Goal: Information Seeking & Learning: Learn about a topic

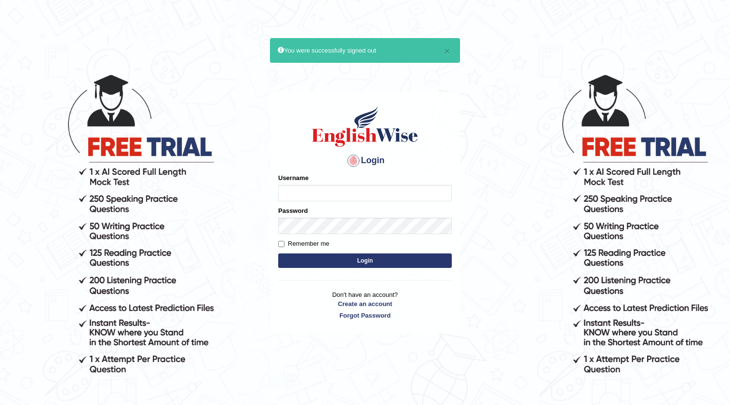
click at [310, 198] on input "Username" at bounding box center [365, 193] width 174 height 16
type input "surajshrestha100"
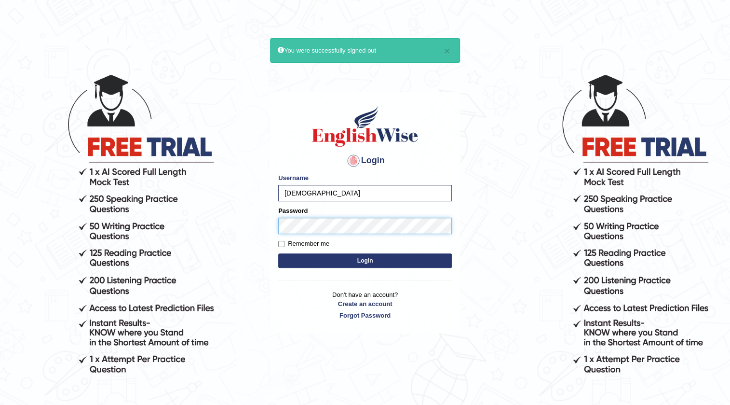
click at [278, 253] on button "Login" at bounding box center [365, 260] width 174 height 14
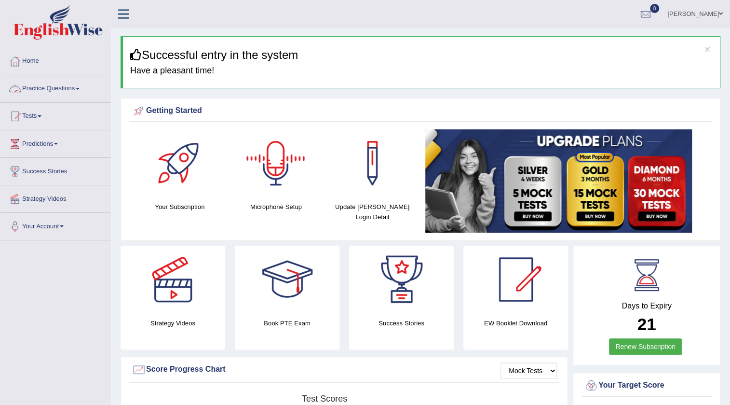
click at [62, 96] on link "Practice Questions" at bounding box center [55, 87] width 110 height 24
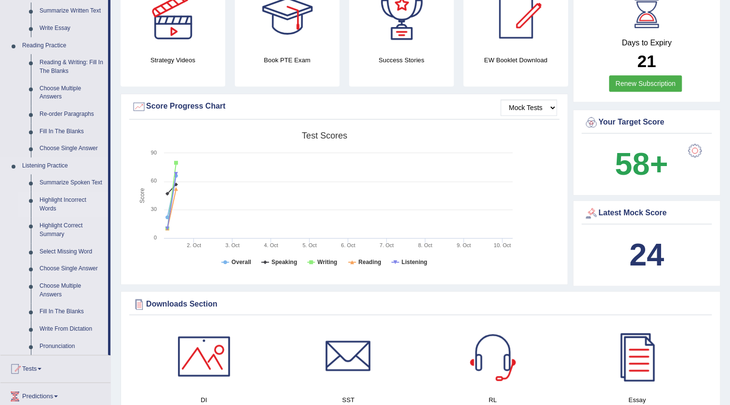
scroll to position [175, 0]
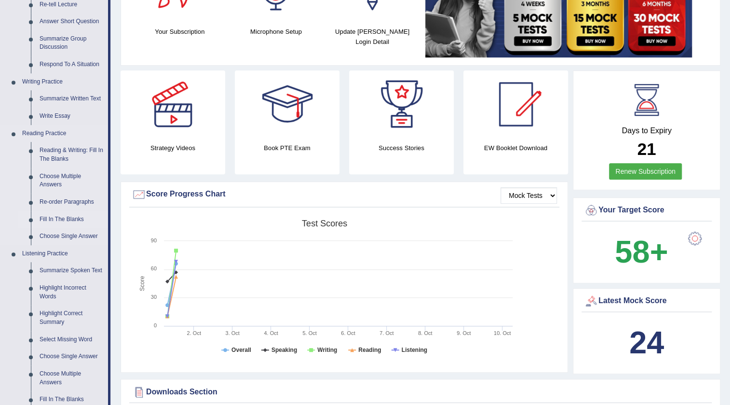
click at [57, 217] on link "Fill In The Blanks" at bounding box center [71, 219] width 73 height 17
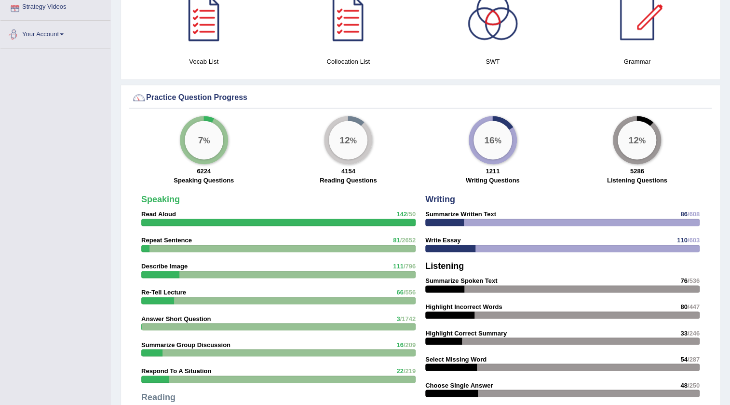
scroll to position [608, 0]
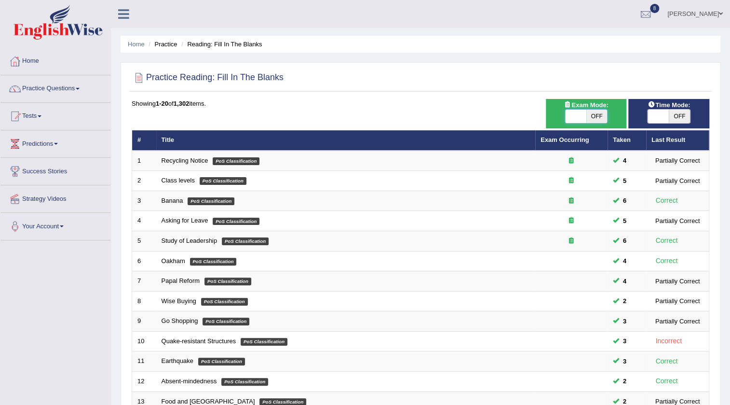
click at [580, 110] on span at bounding box center [575, 117] width 21 height 14
checkbox input "true"
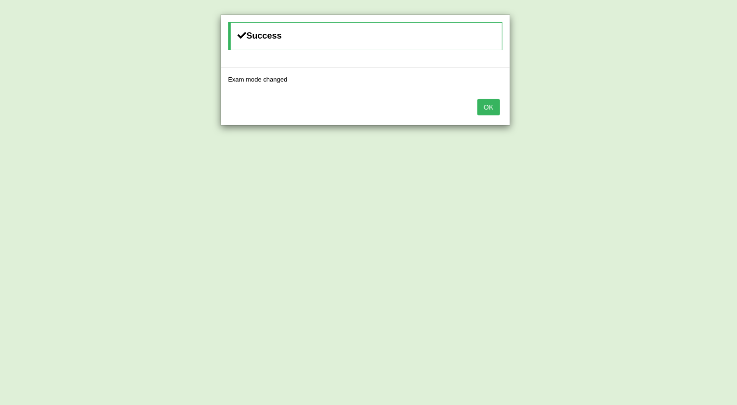
click at [492, 108] on button "OK" at bounding box center [488, 107] width 22 height 16
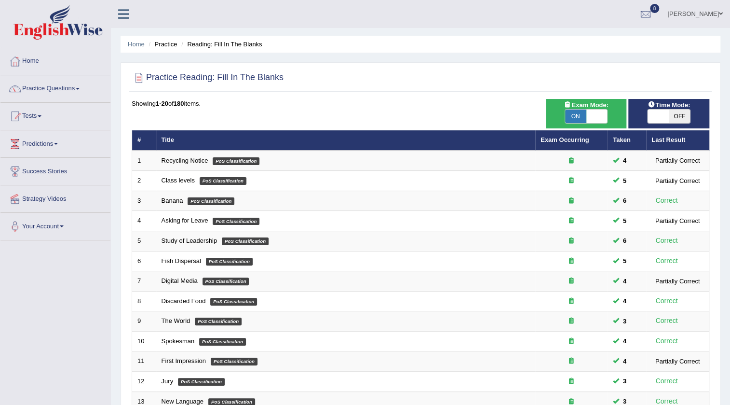
click at [48, 84] on link "Practice Questions" at bounding box center [55, 87] width 110 height 24
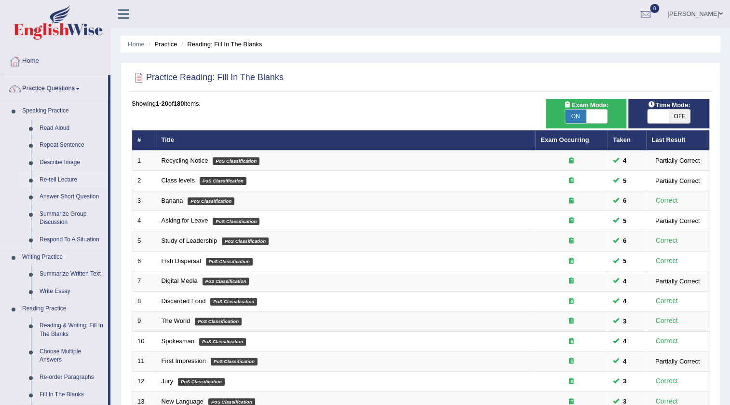
click at [60, 177] on link "Re-tell Lecture" at bounding box center [71, 179] width 73 height 17
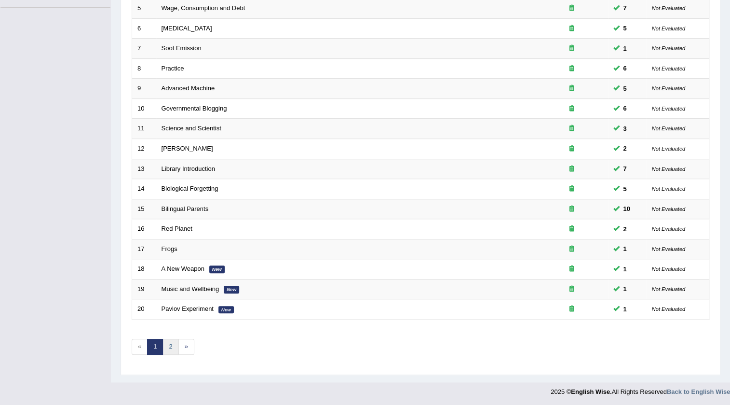
click at [167, 348] on link "2" at bounding box center [171, 347] width 16 height 16
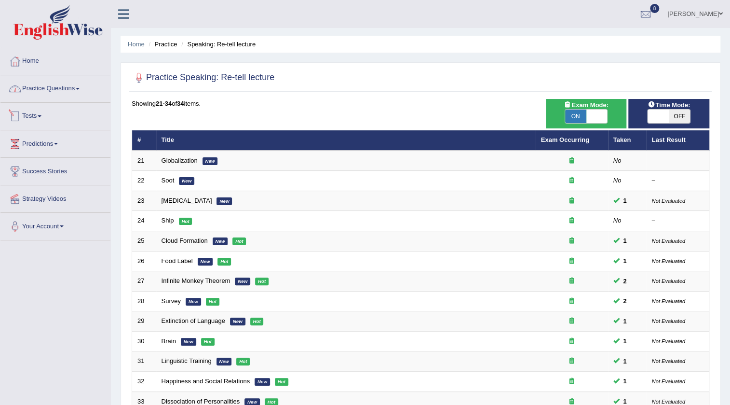
click at [50, 84] on link "Practice Questions" at bounding box center [55, 87] width 110 height 24
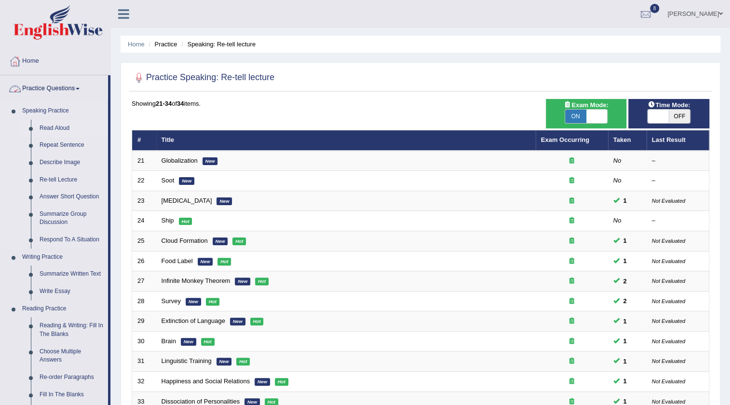
click at [63, 127] on link "Read Aloud" at bounding box center [71, 128] width 73 height 17
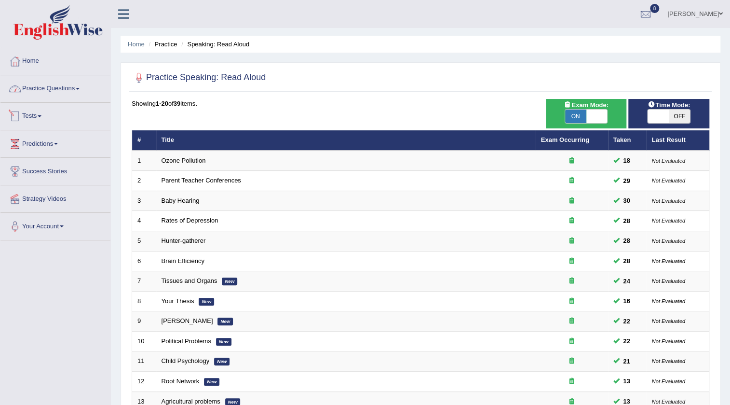
click at [60, 90] on link "Practice Questions" at bounding box center [55, 87] width 110 height 24
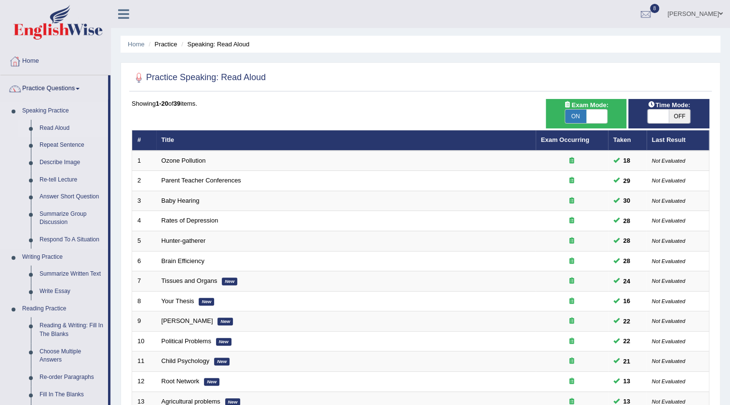
click at [55, 125] on link "Read Aloud" at bounding box center [71, 128] width 73 height 17
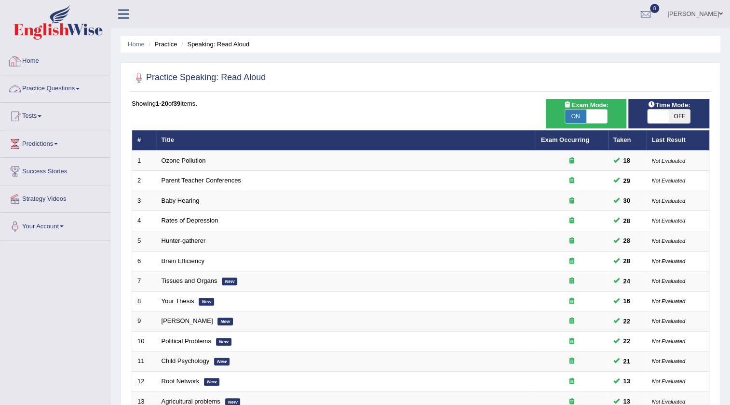
click at [61, 86] on link "Practice Questions" at bounding box center [55, 87] width 110 height 24
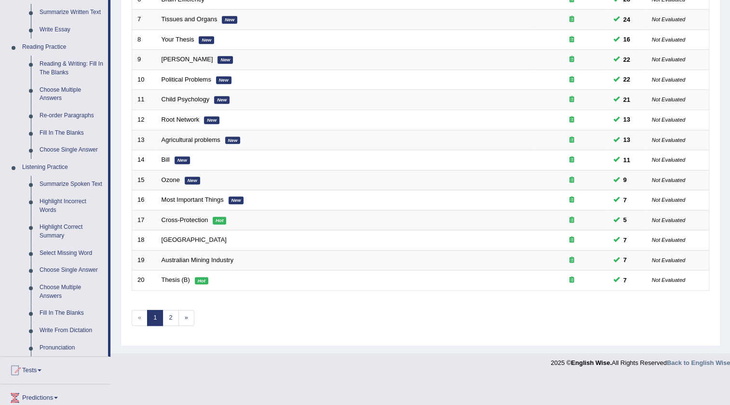
scroll to position [263, 0]
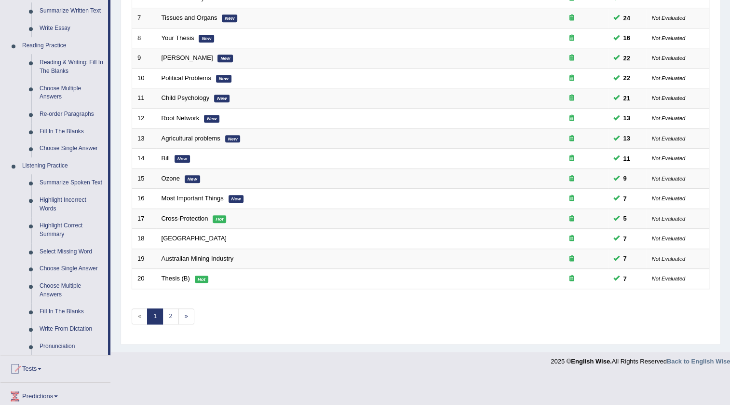
click at [63, 182] on link "Summarize Spoken Text" at bounding box center [71, 182] width 73 height 17
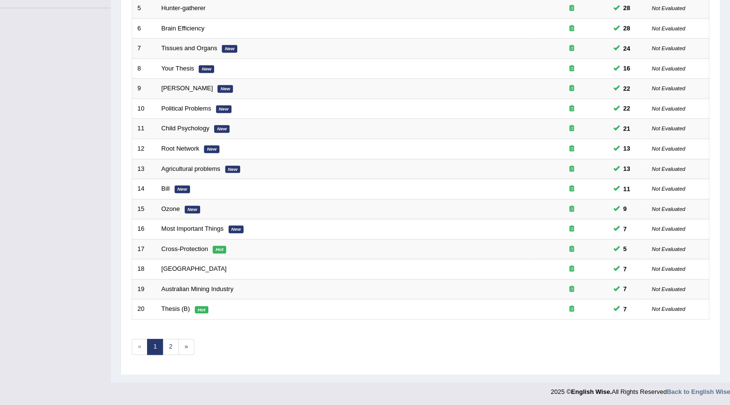
scroll to position [103, 0]
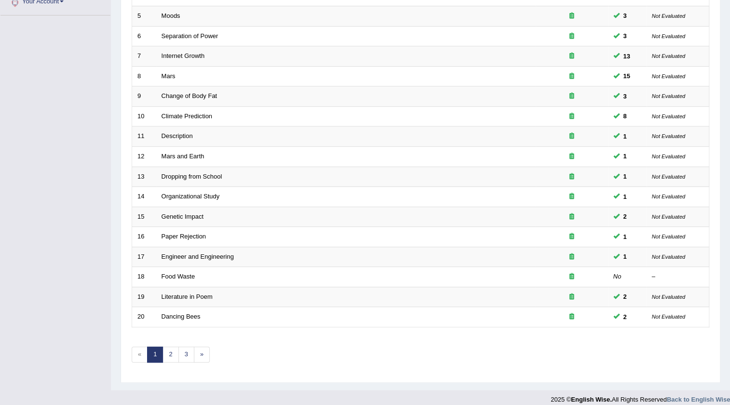
scroll to position [233, 0]
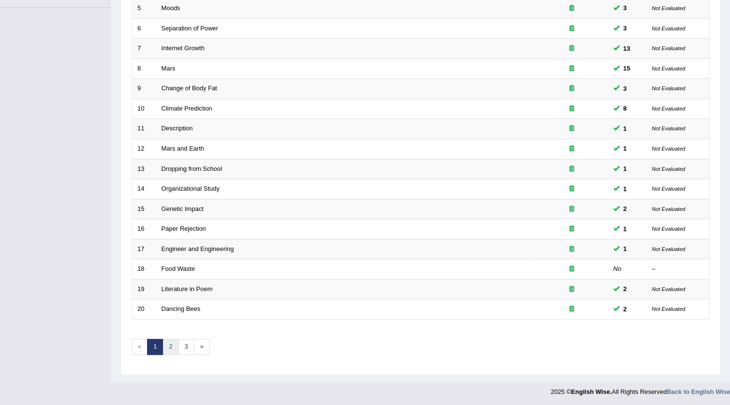
click at [168, 342] on link "2" at bounding box center [171, 347] width 16 height 16
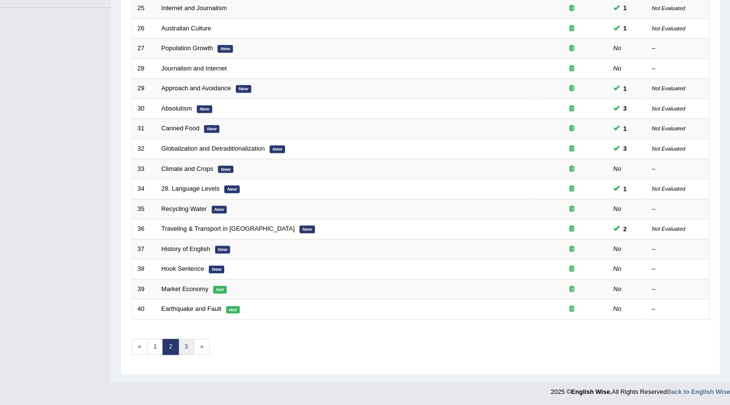
click at [183, 348] on link "3" at bounding box center [186, 347] width 16 height 16
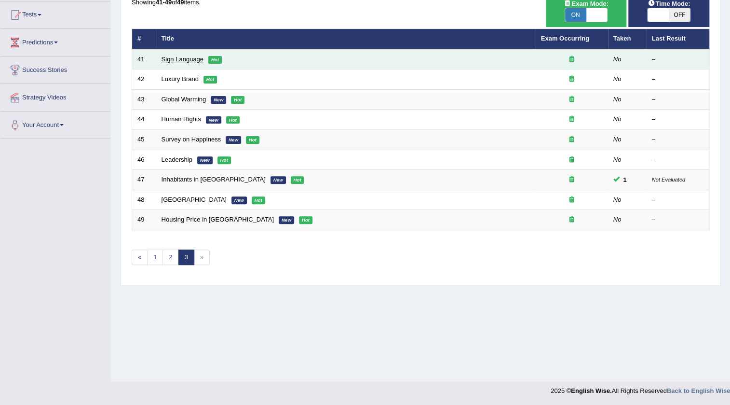
click at [177, 58] on link "Sign Language" at bounding box center [183, 58] width 42 height 7
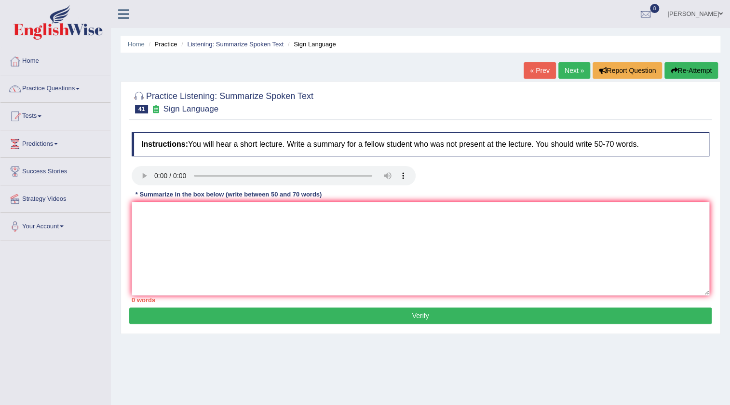
drag, startPoint x: 154, startPoint y: 164, endPoint x: 146, endPoint y: 168, distance: 9.5
click at [151, 165] on div "Instructions: You will hear a short lecture. Write a summary for a fellow stude…" at bounding box center [420, 217] width 583 height 180
click at [190, 219] on textarea at bounding box center [421, 249] width 578 height 94
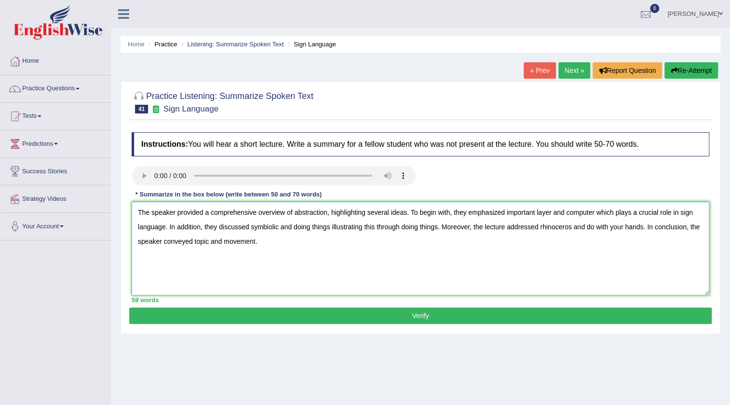
type textarea "The speaker provided a comprehensive overview of abstraction, highlighting seve…"
click at [310, 308] on button "Verify" at bounding box center [420, 315] width 583 height 16
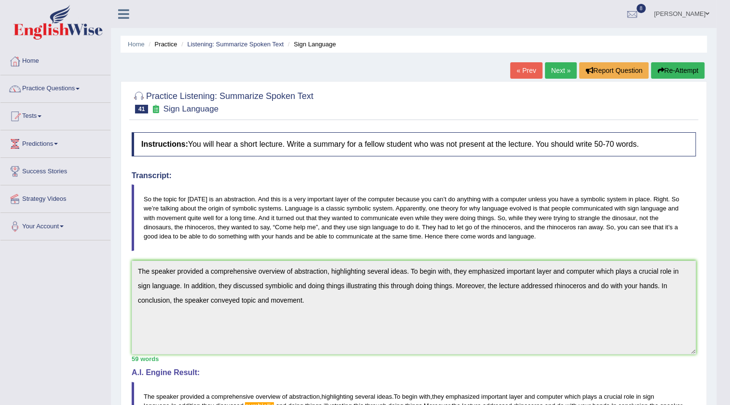
click at [562, 68] on link "Next »" at bounding box center [561, 70] width 32 height 16
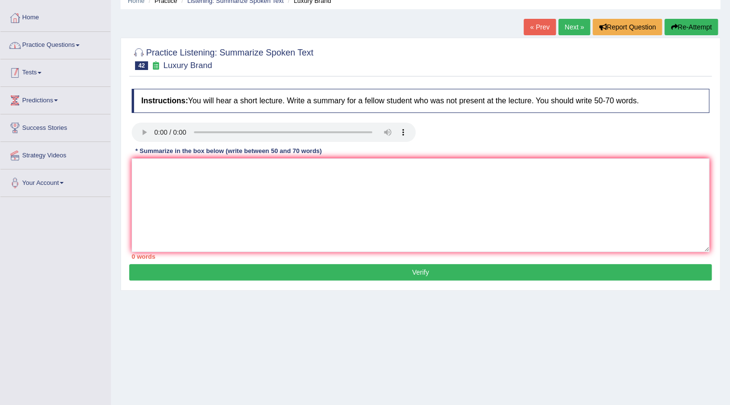
click at [34, 41] on link "Practice Questions" at bounding box center [55, 44] width 110 height 24
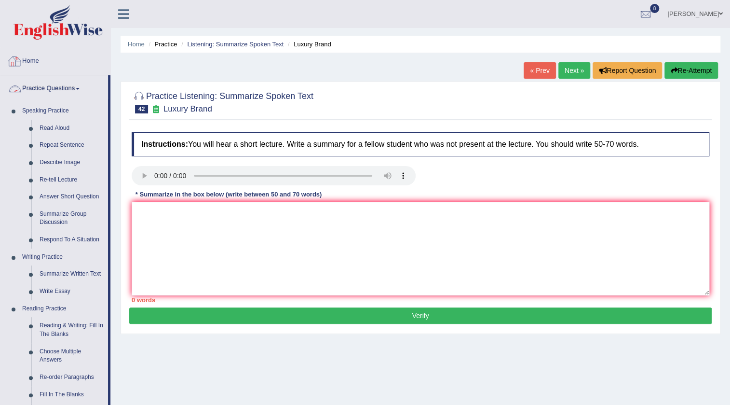
click at [61, 29] on img at bounding box center [58, 22] width 89 height 35
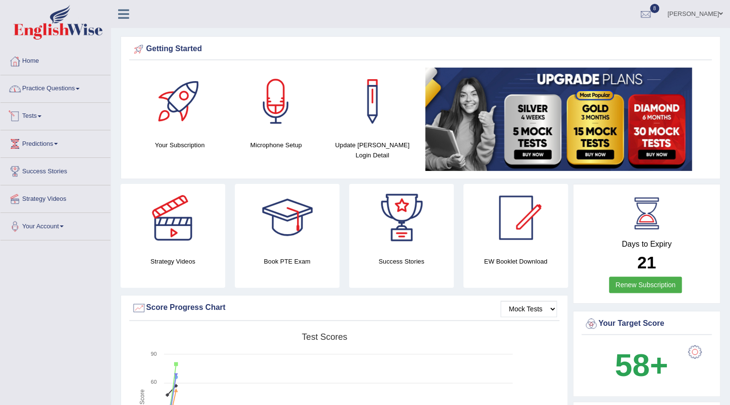
click at [37, 113] on link "Tests" at bounding box center [55, 115] width 110 height 24
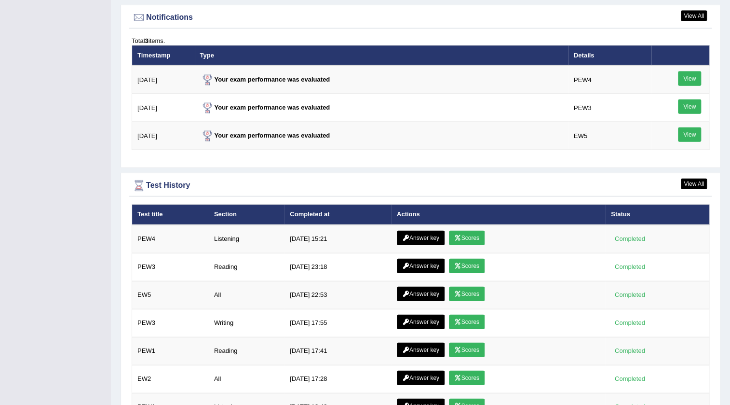
scroll to position [1264, 0]
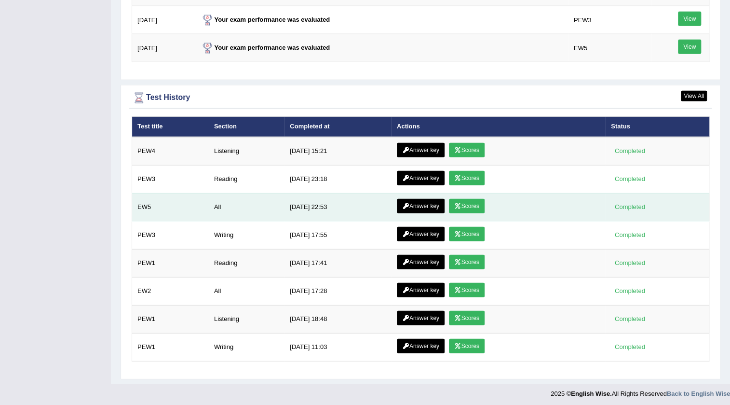
click at [476, 203] on link "Scores" at bounding box center [467, 206] width 36 height 14
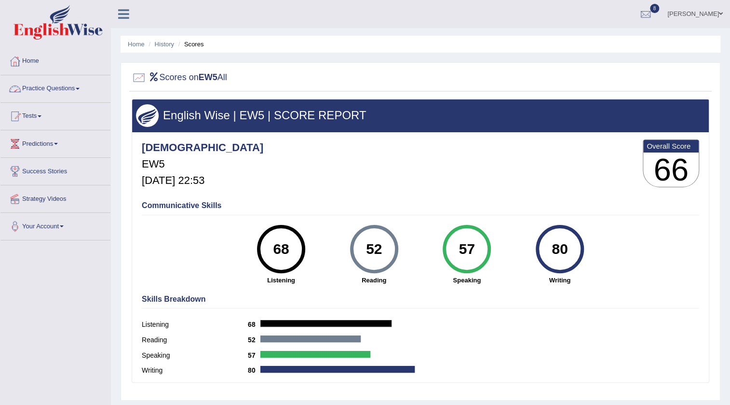
click at [68, 92] on link "Practice Questions" at bounding box center [55, 87] width 110 height 24
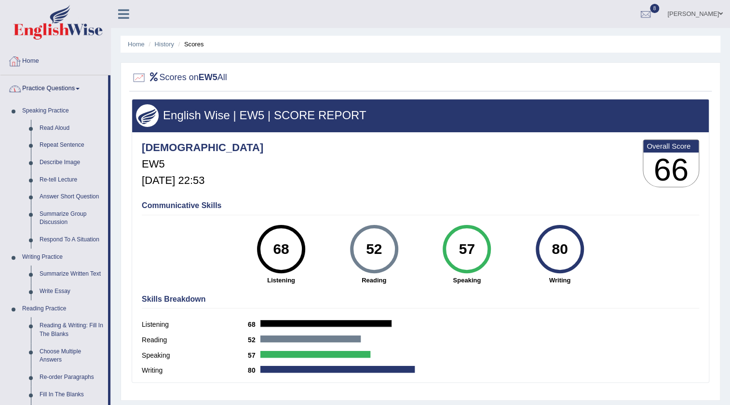
click at [48, 87] on link "Practice Questions" at bounding box center [54, 87] width 108 height 24
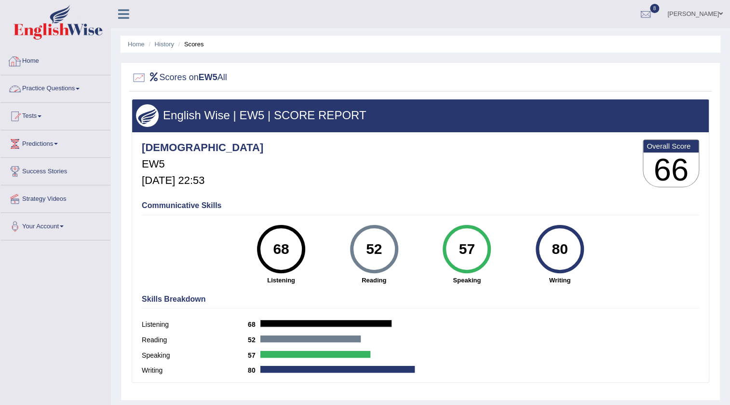
click at [55, 29] on img at bounding box center [58, 22] width 89 height 35
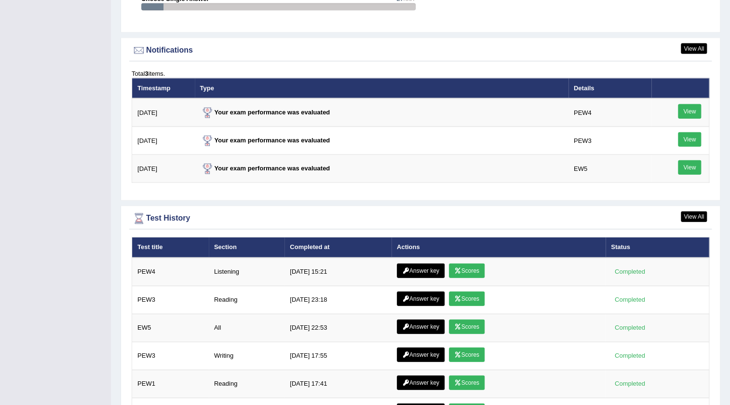
scroll to position [1228, 0]
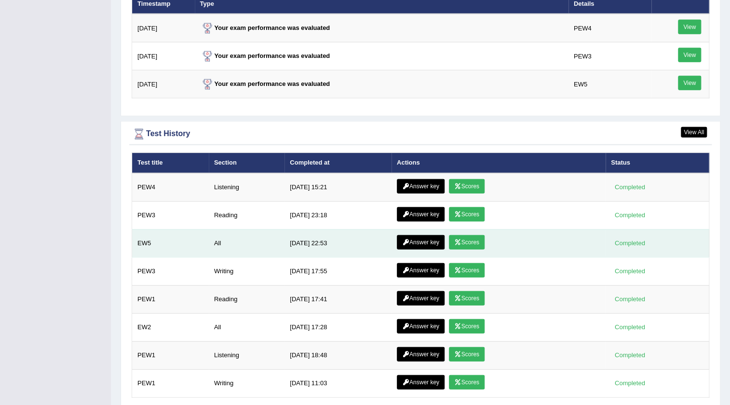
click at [409, 241] on link "Answer key" at bounding box center [421, 242] width 48 height 14
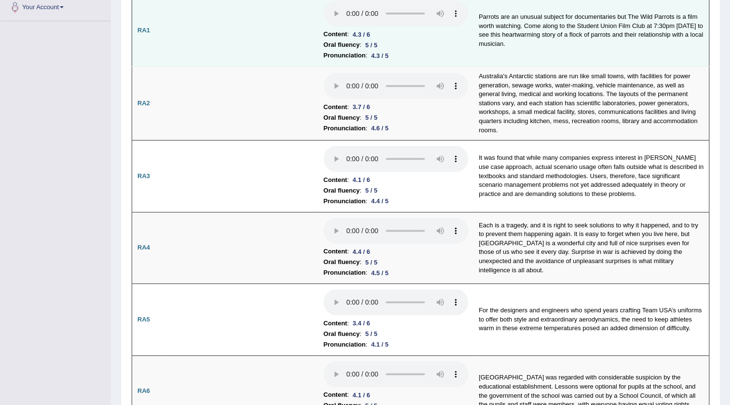
scroll to position [131, 0]
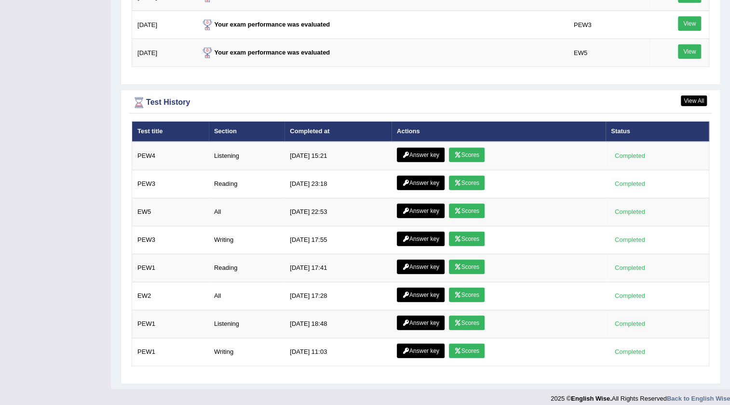
scroll to position [1264, 0]
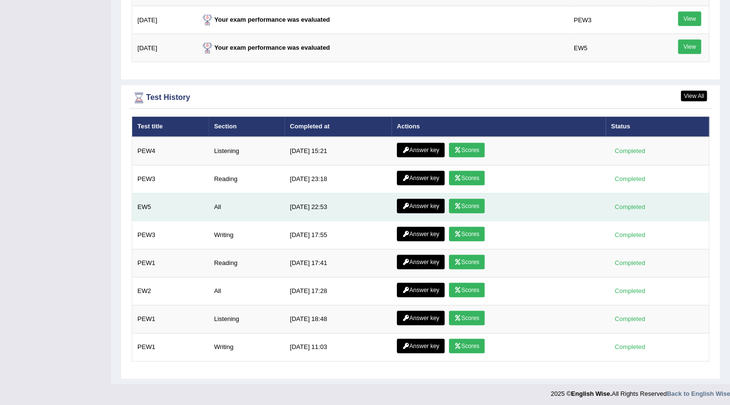
click at [428, 203] on link "Answer key" at bounding box center [421, 206] width 48 height 14
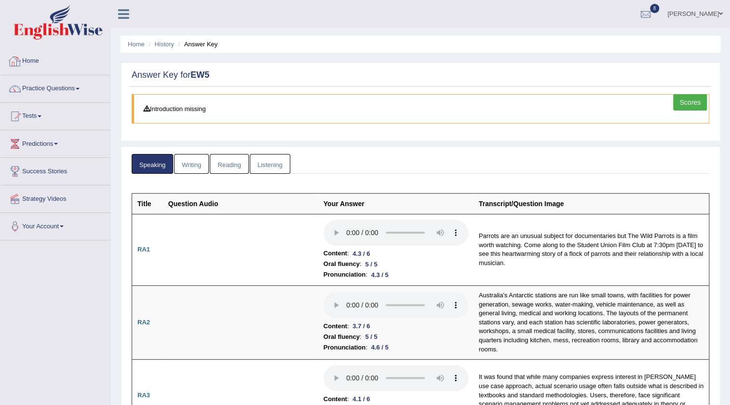
click at [38, 82] on link "Practice Questions" at bounding box center [55, 87] width 110 height 24
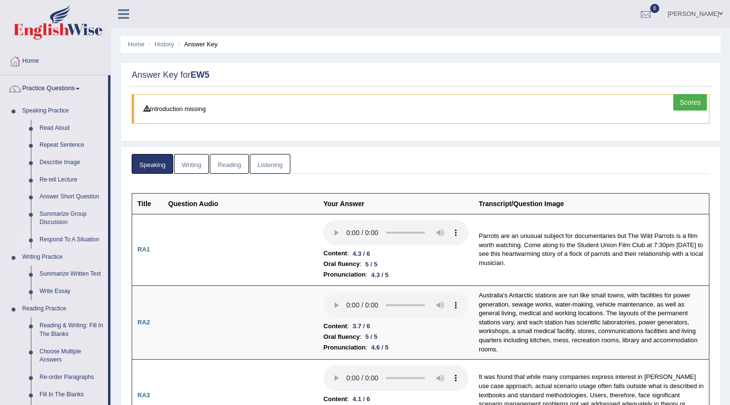
click at [65, 239] on link "Respond To A Situation" at bounding box center [71, 239] width 73 height 17
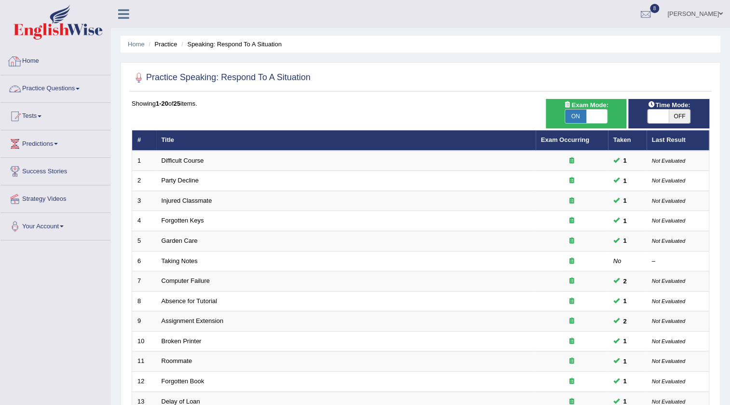
click at [48, 12] on img at bounding box center [58, 22] width 89 height 35
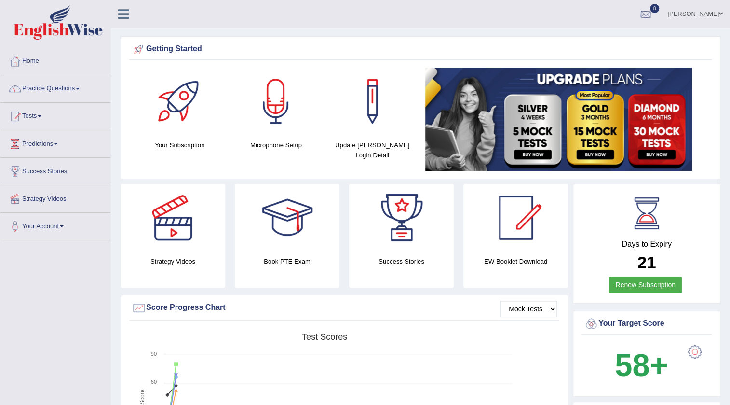
click at [712, 12] on link "[PERSON_NAME]" at bounding box center [695, 12] width 70 height 25
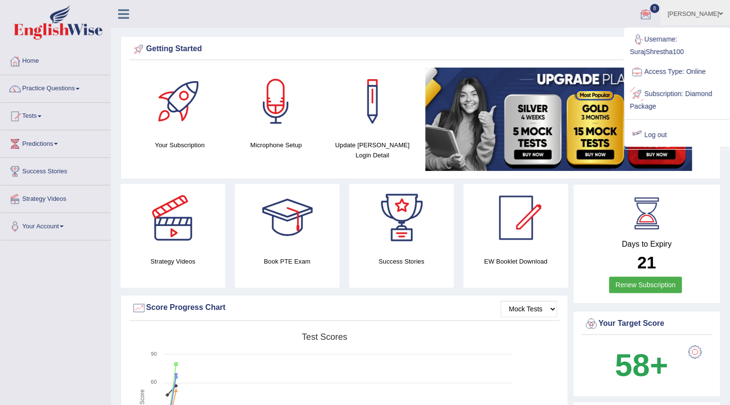
click at [646, 140] on link "Log out" at bounding box center [677, 135] width 104 height 22
